Goal: Find specific page/section: Find specific page/section

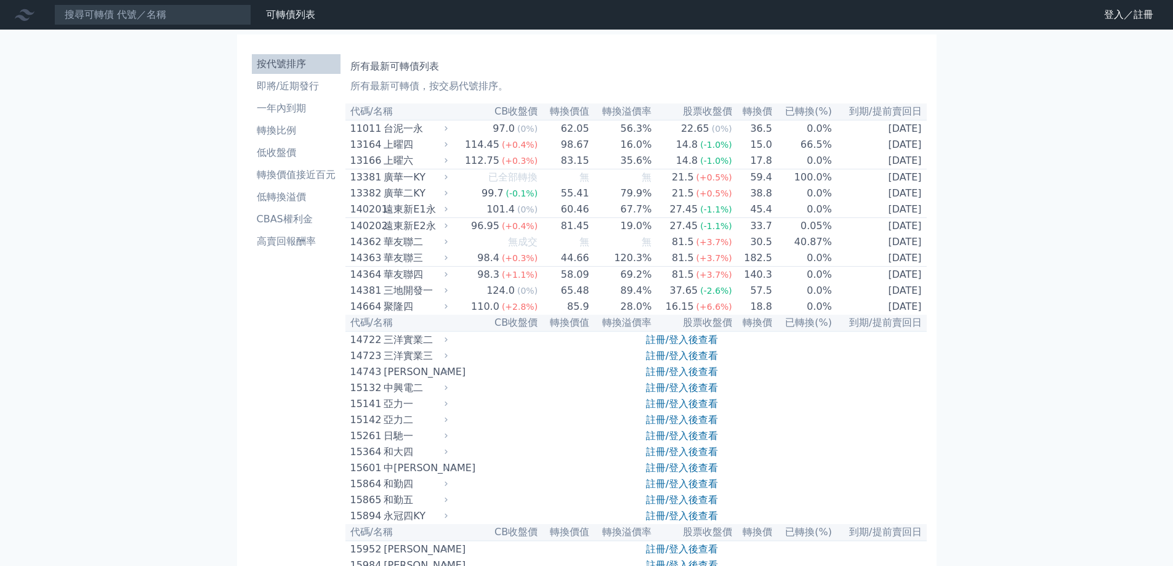
click at [300, 65] on li "按代號排序" at bounding box center [296, 64] width 89 height 15
drag, startPoint x: 166, startPoint y: 4, endPoint x: 162, endPoint y: 10, distance: 7.7
click at [164, 6] on nav "可轉債列表 財務數據 可轉債列表 財務數據 登入／註冊 登入／註冊" at bounding box center [586, 15] width 1173 height 30
click at [161, 19] on input at bounding box center [152, 14] width 197 height 21
paste input "3016"
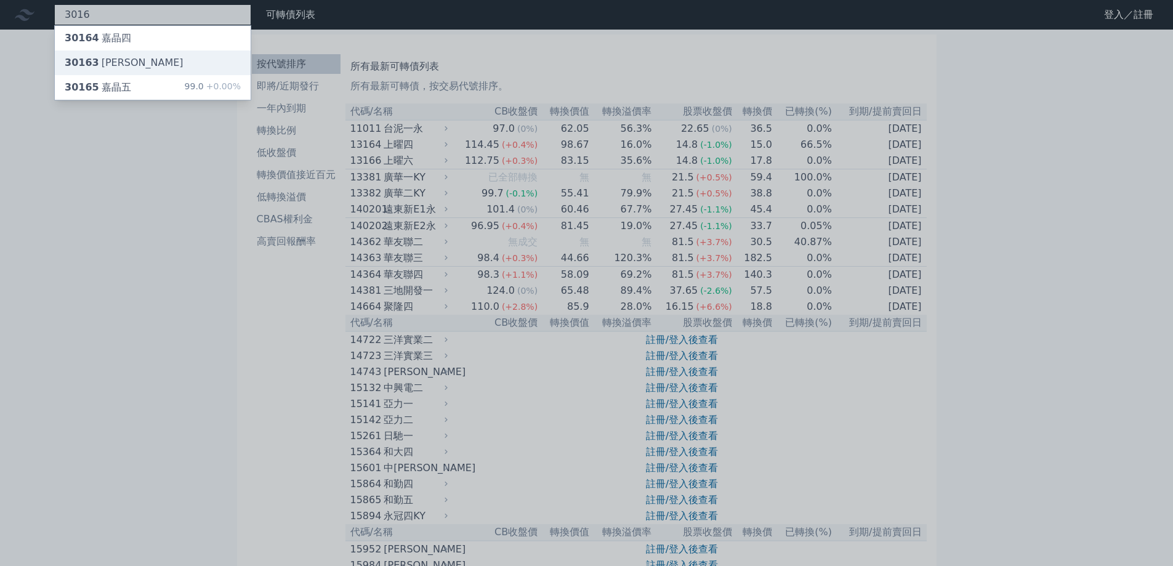
type input "3016"
click at [113, 66] on div "30163 嘉晶三" at bounding box center [124, 62] width 119 height 15
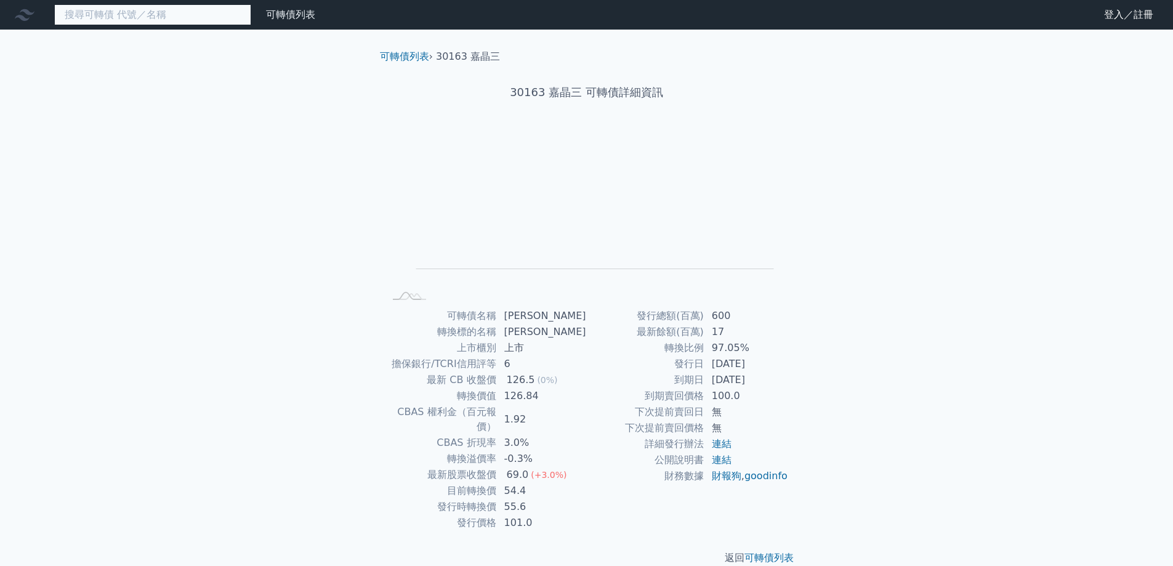
click at [121, 18] on input at bounding box center [152, 14] width 197 height 21
click at [167, 15] on input at bounding box center [152, 14] width 197 height 21
paste input "3016"
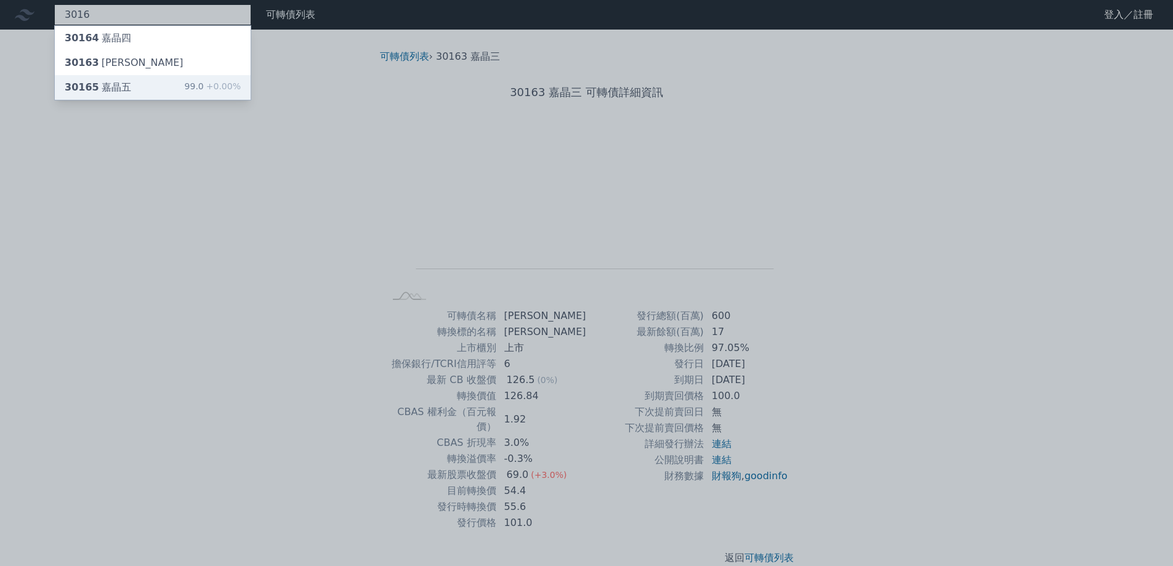
type input "3016"
click at [127, 94] on div "30165 嘉晶五 99.0 +0.00%" at bounding box center [153, 87] width 196 height 25
